Goal: Navigation & Orientation: Find specific page/section

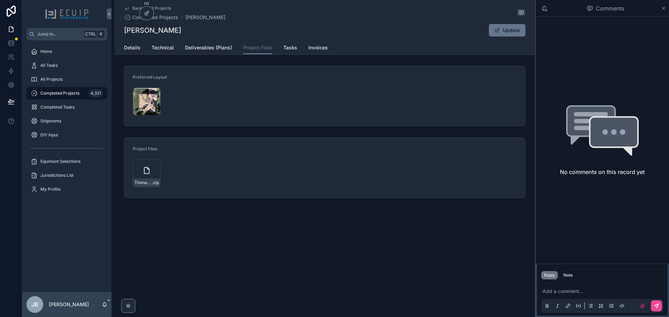
click at [145, 103] on div "Screenshot-2025-08-29-at-1.28.00-PM .png" at bounding box center [147, 102] width 28 height 28
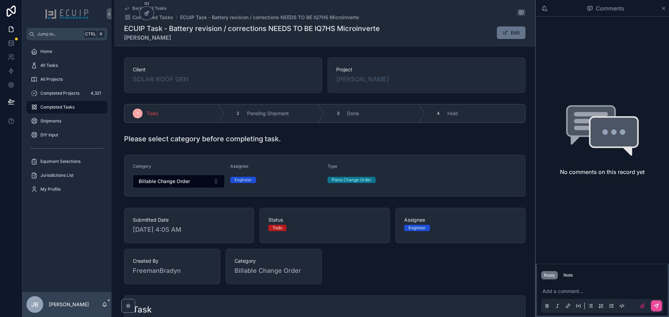
scroll to position [276, 0]
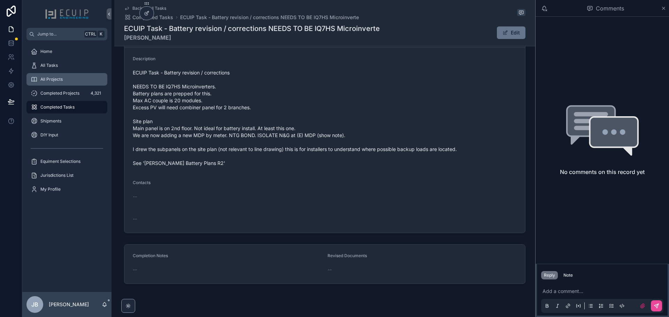
click at [69, 83] on div "All Projects" at bounding box center [67, 79] width 72 height 11
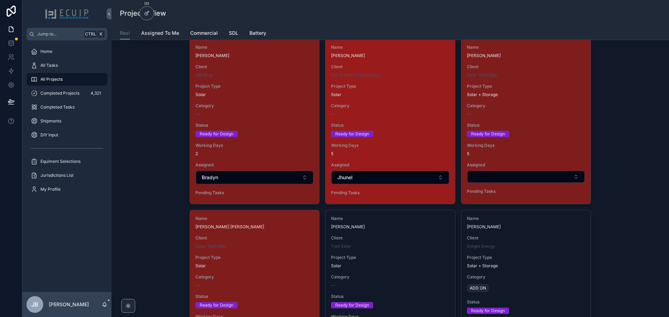
scroll to position [592, 0]
